Goal: Transaction & Acquisition: Book appointment/travel/reservation

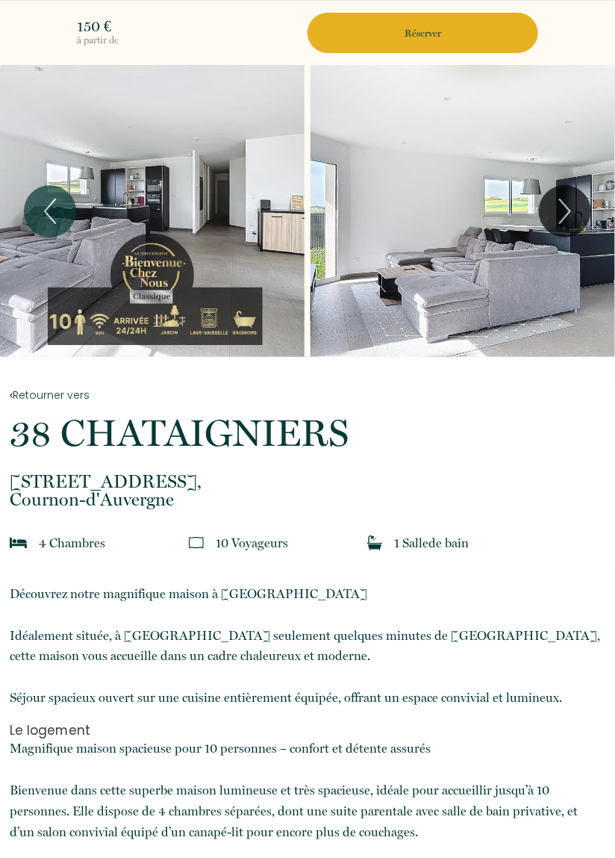
click at [431, 22] on button "Réserver" at bounding box center [423, 33] width 231 height 40
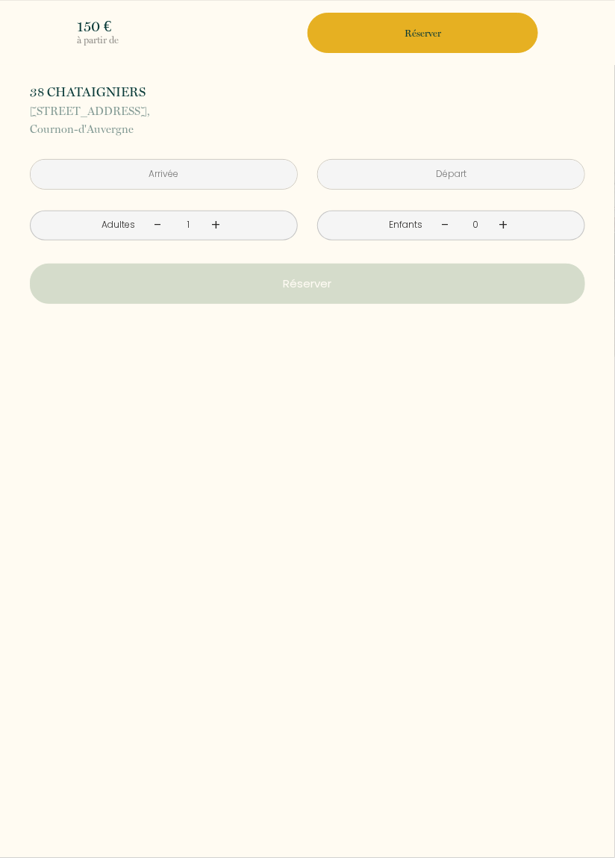
click at [221, 179] on input "text" at bounding box center [164, 174] width 266 height 29
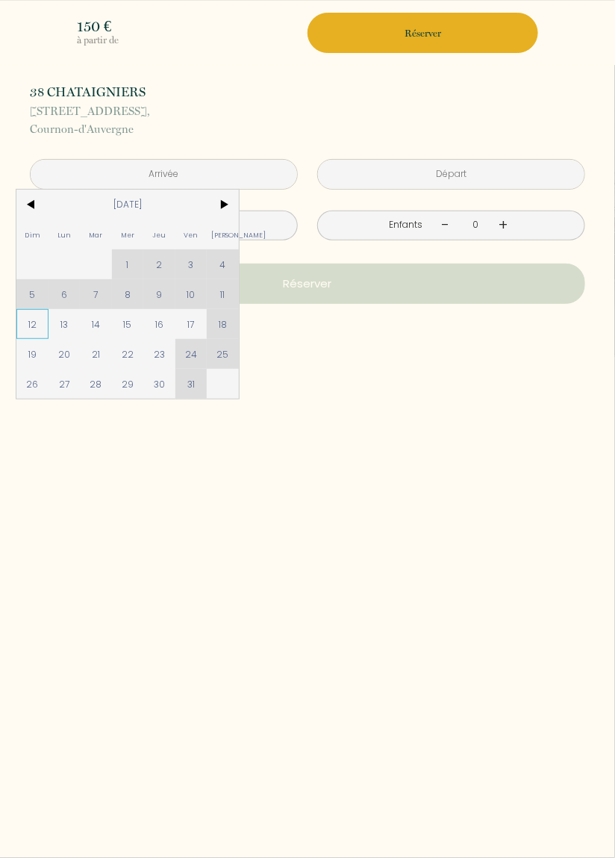
click at [28, 328] on span "12" at bounding box center [32, 324] width 32 height 30
type input "Dim 12 Octobre 2025"
type input "Lun 13 Octobre 2025"
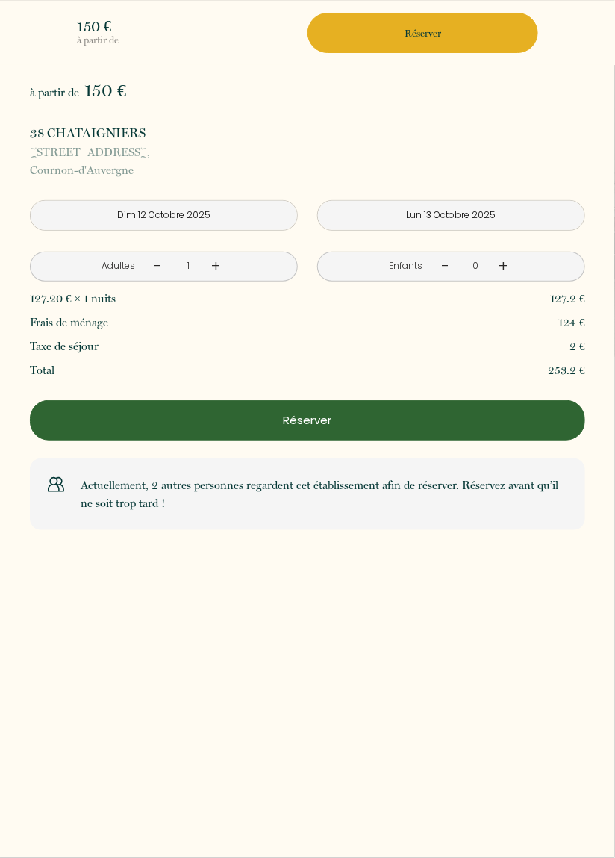
click at [242, 214] on input "Dim 12 Octobre 2025" at bounding box center [164, 215] width 266 height 29
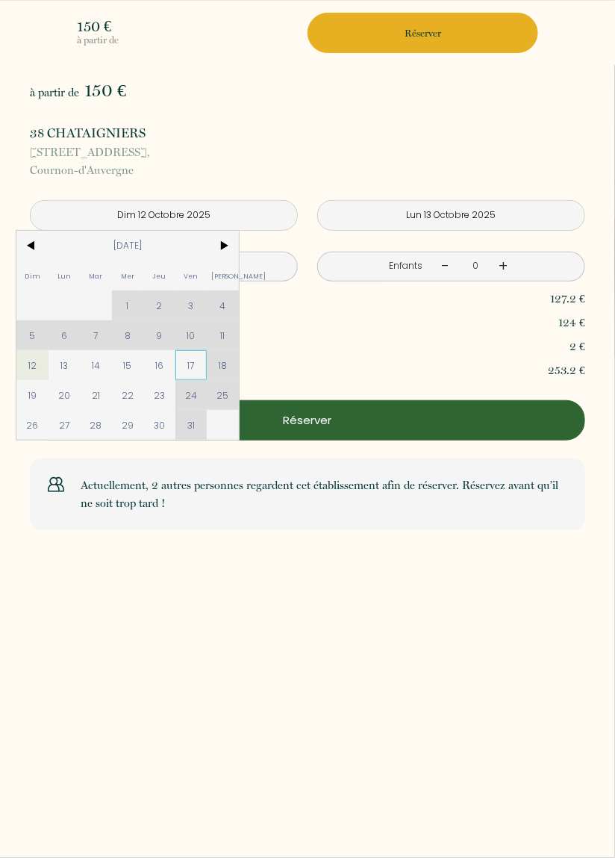
click at [188, 359] on span "17" at bounding box center [191, 365] width 32 height 30
type input "Ven 17 Octobre 2025"
type input "Sam 18 Octobre 2025"
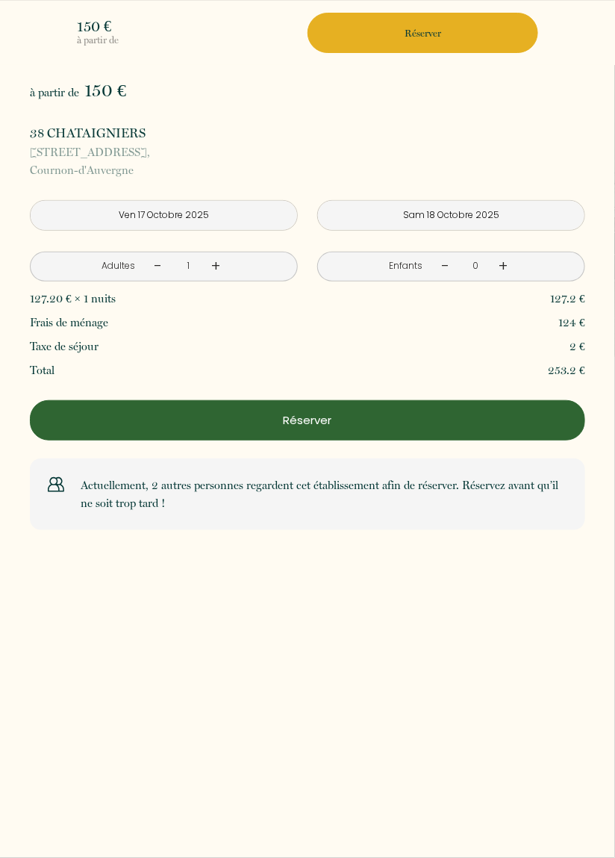
click at [34, 364] on p "Total" at bounding box center [42, 370] width 25 height 18
click at [199, 367] on div "Total 253.2 €" at bounding box center [307, 370] width 555 height 24
click at [244, 214] on input "Ven 17 Octobre 2025" at bounding box center [164, 215] width 266 height 29
click at [237, 215] on input "Ven 17 Octobre 2025" at bounding box center [164, 215] width 266 height 29
click at [246, 213] on input "Ven 17 Octobre 2025" at bounding box center [164, 215] width 266 height 29
